Goal: Task Accomplishment & Management: Complete application form

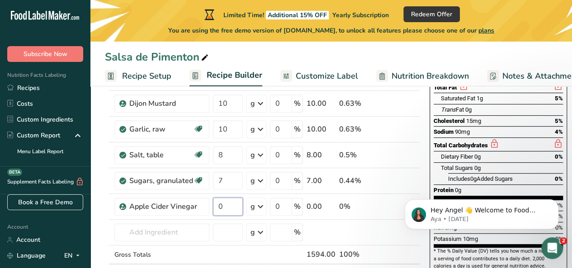
scroll to position [151, 0]
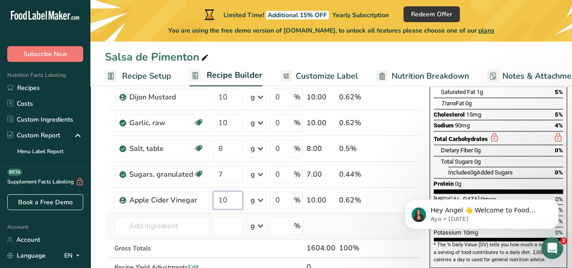
type input "10"
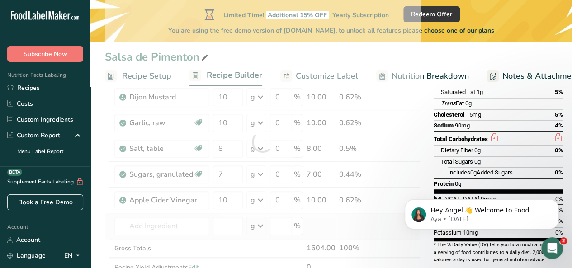
click at [340, 221] on div "Ingredient * Amount * Unit * Waste * .a-a{fill:#347362;}.b-a{fill:#fff;} Grams …" at bounding box center [262, 142] width 315 height 308
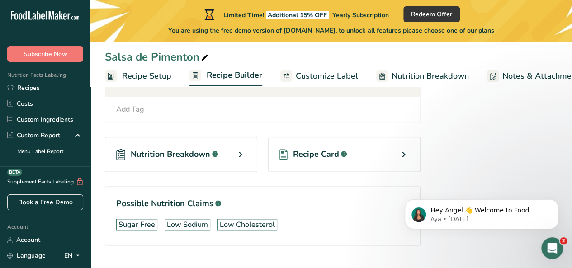
scroll to position [490, 0]
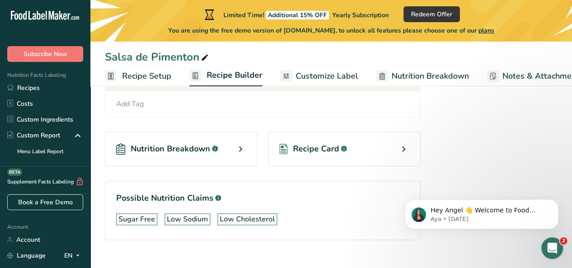
click at [204, 154] on div "Nutrition Breakdown .a-a{fill:#347362;}.b-a{fill:#fff;}" at bounding box center [181, 149] width 152 height 35
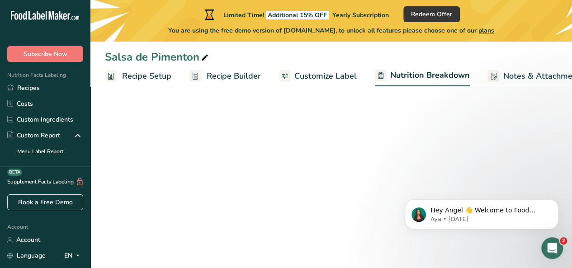
select select "Calories"
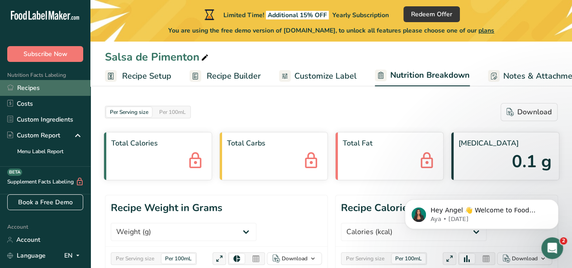
click at [60, 85] on link "Recipes" at bounding box center [45, 88] width 90 height 16
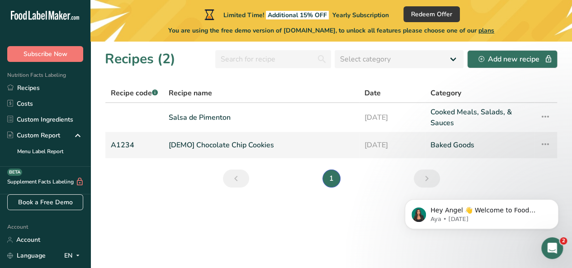
click at [256, 145] on link "[DEMO] Chocolate Chip Cookies" at bounding box center [261, 145] width 185 height 19
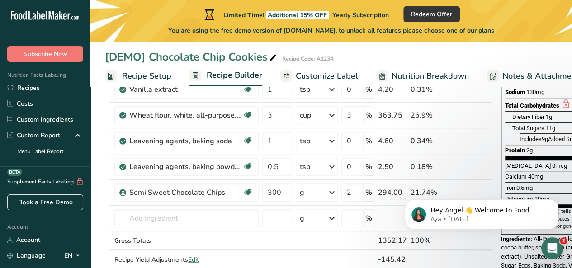
scroll to position [213, 0]
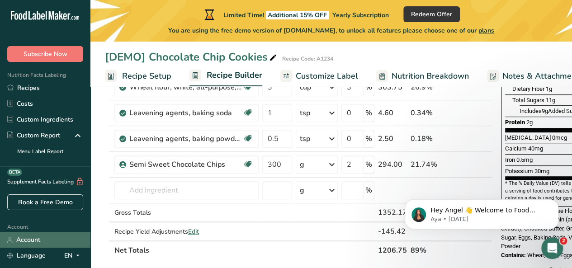
click at [43, 240] on link "Account" at bounding box center [45, 240] width 90 height 16
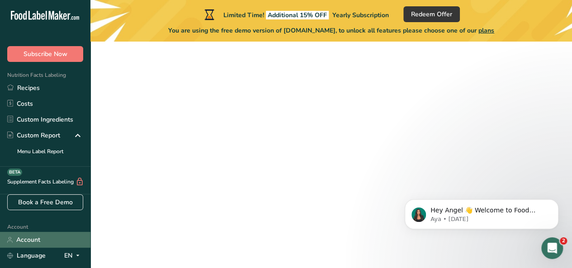
scroll to position [42, 0]
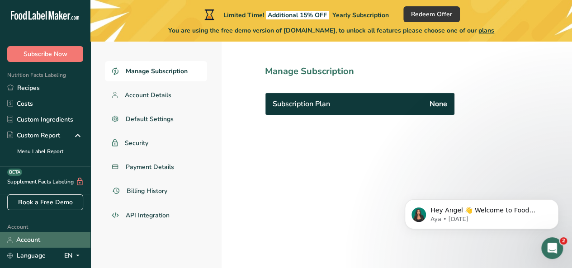
click at [61, 242] on link "Account" at bounding box center [45, 240] width 90 height 16
click at [156, 94] on span "Account Details" at bounding box center [148, 94] width 47 height 9
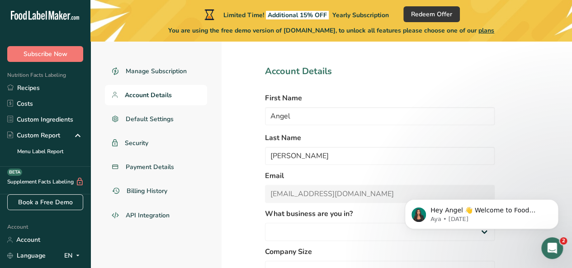
select select
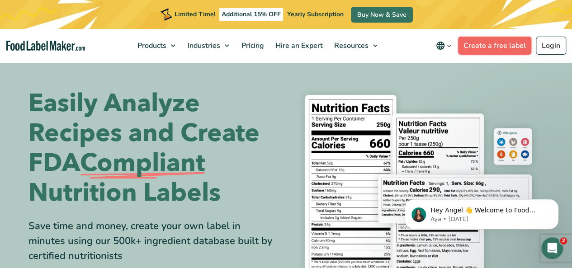
click at [509, 43] on link "Create a free label" at bounding box center [494, 46] width 73 height 18
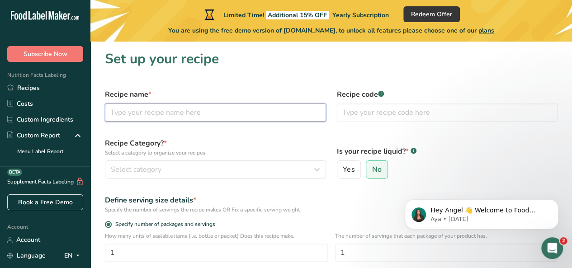
click at [226, 115] on input "text" at bounding box center [215, 112] width 221 height 18
click at [179, 110] on input "text" at bounding box center [215, 112] width 221 height 18
type input "Salsa de pimenton"
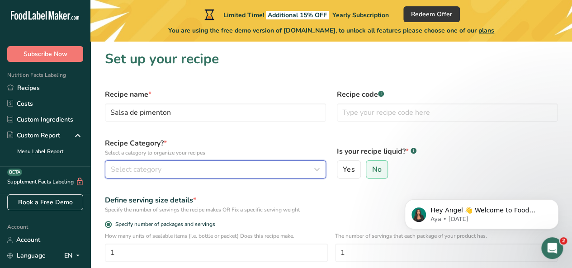
click at [178, 170] on div "Select category" at bounding box center [213, 169] width 204 height 11
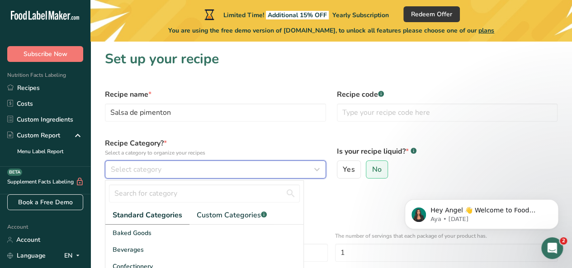
click at [178, 170] on div "Select category" at bounding box center [213, 169] width 204 height 11
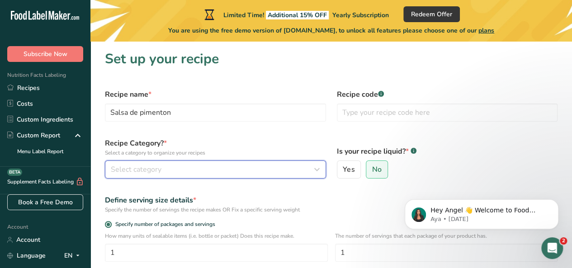
click at [229, 173] on div "Select category" at bounding box center [213, 169] width 204 height 11
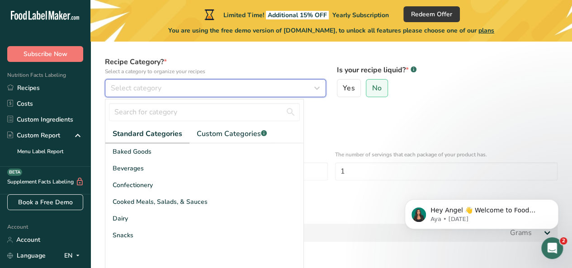
scroll to position [88, 0]
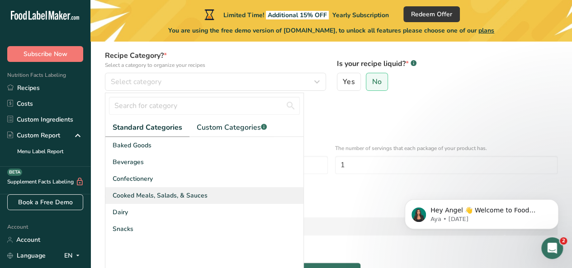
click at [157, 187] on div "Cooked Meals, Salads, & Sauces" at bounding box center [204, 195] width 198 height 17
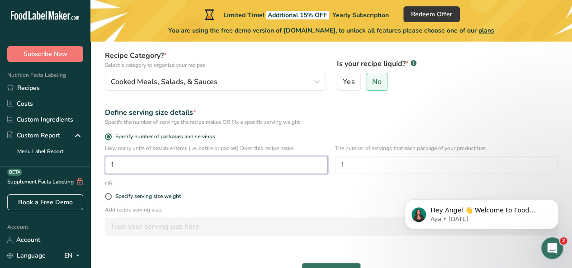
click at [223, 163] on input "1" at bounding box center [216, 165] width 223 height 18
type input "7"
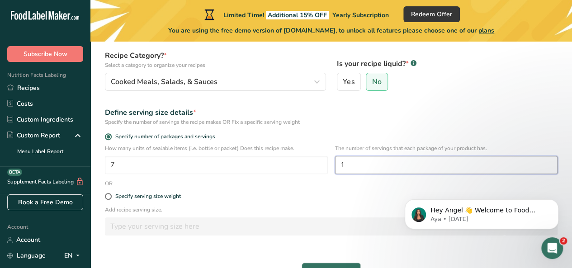
click at [358, 167] on input "1" at bounding box center [446, 165] width 223 height 18
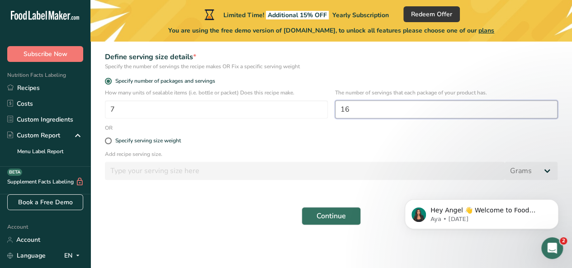
scroll to position [143, 0]
type input "16"
click at [347, 212] on button "Continue" at bounding box center [330, 216] width 59 height 18
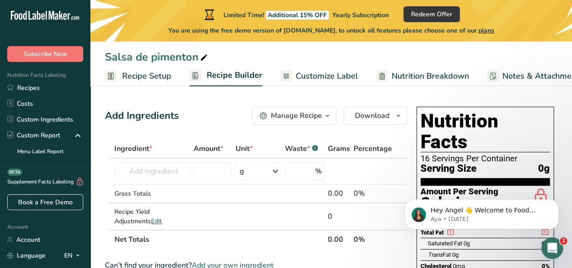
scroll to position [77, 0]
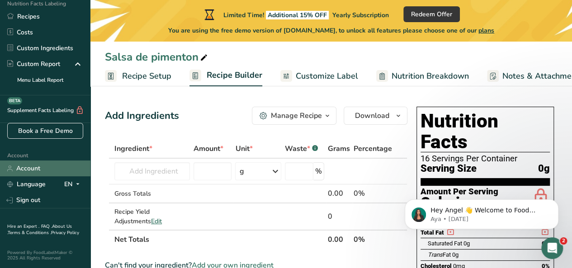
click at [17, 163] on link "Account" at bounding box center [45, 168] width 90 height 16
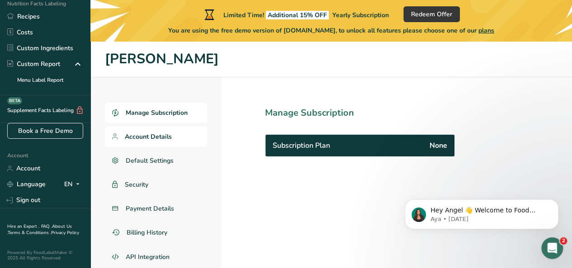
click at [143, 141] on link "Account Details" at bounding box center [156, 137] width 102 height 20
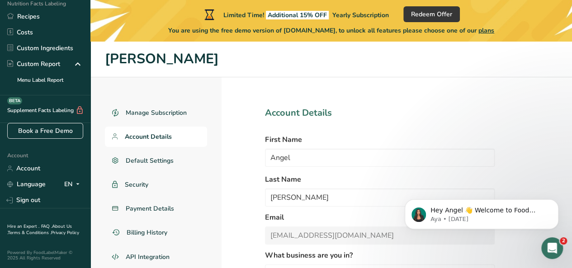
select select
click at [553, 78] on div "Manage Subscription Account Details Default Settings Security Payment Details B…" at bounding box center [330, 226] width 481 height 298
click at [48, 161] on link "Account" at bounding box center [45, 168] width 90 height 16
